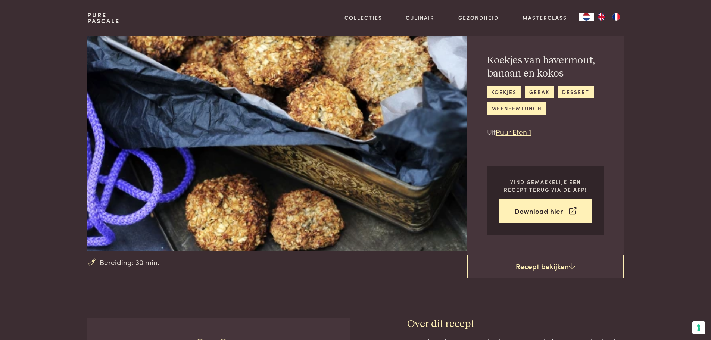
scroll to position [37, 0]
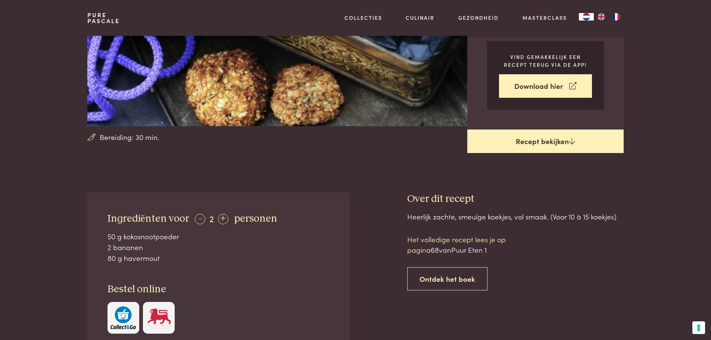
click at [531, 137] on link "Recept bekijken" at bounding box center [545, 142] width 156 height 24
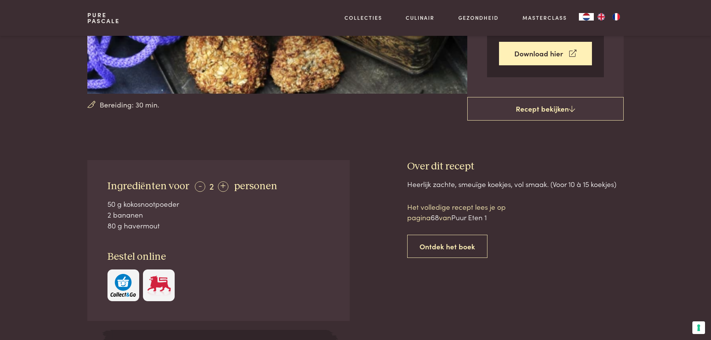
scroll to position [111, 0]
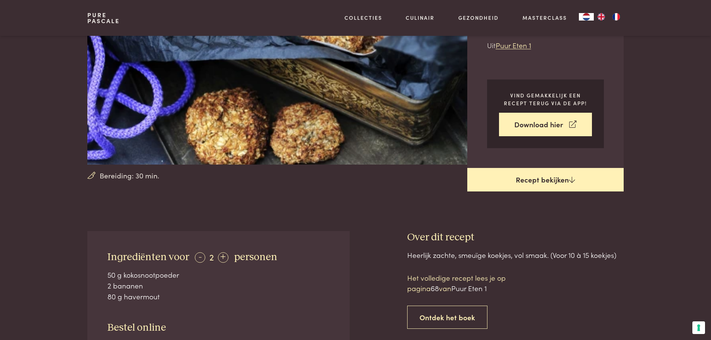
click at [573, 183] on icon at bounding box center [572, 179] width 6 height 7
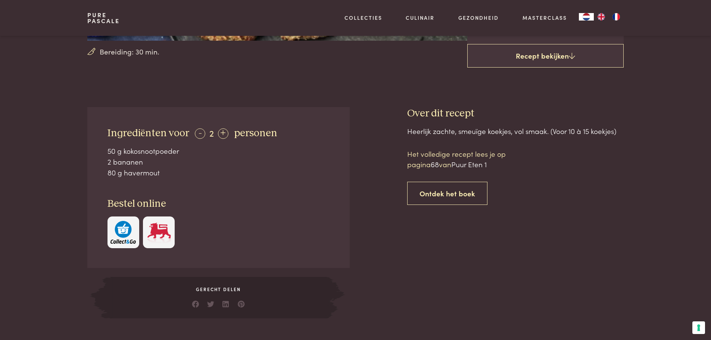
scroll to position [230, 0]
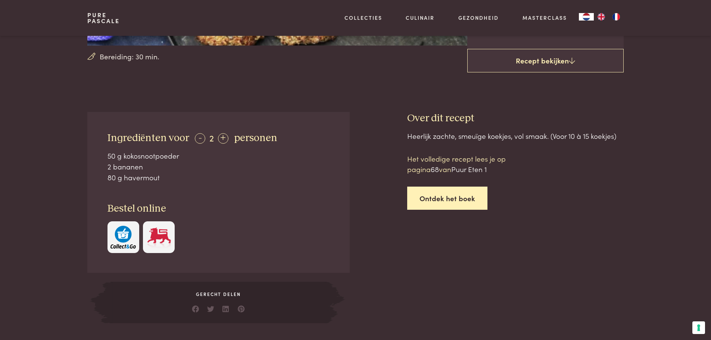
click at [454, 205] on link "Ontdek het boek" at bounding box center [447, 199] width 80 height 24
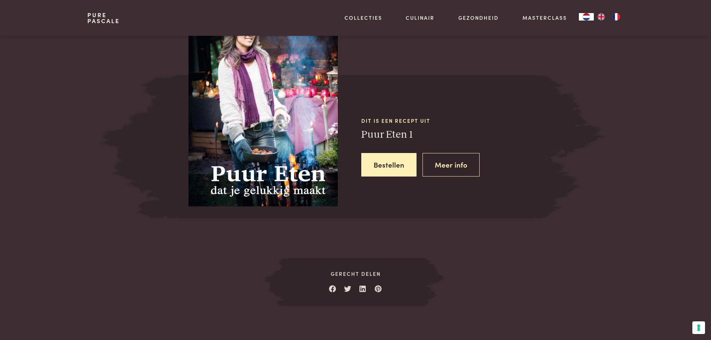
scroll to position [632, 0]
